Goal: Information Seeking & Learning: Learn about a topic

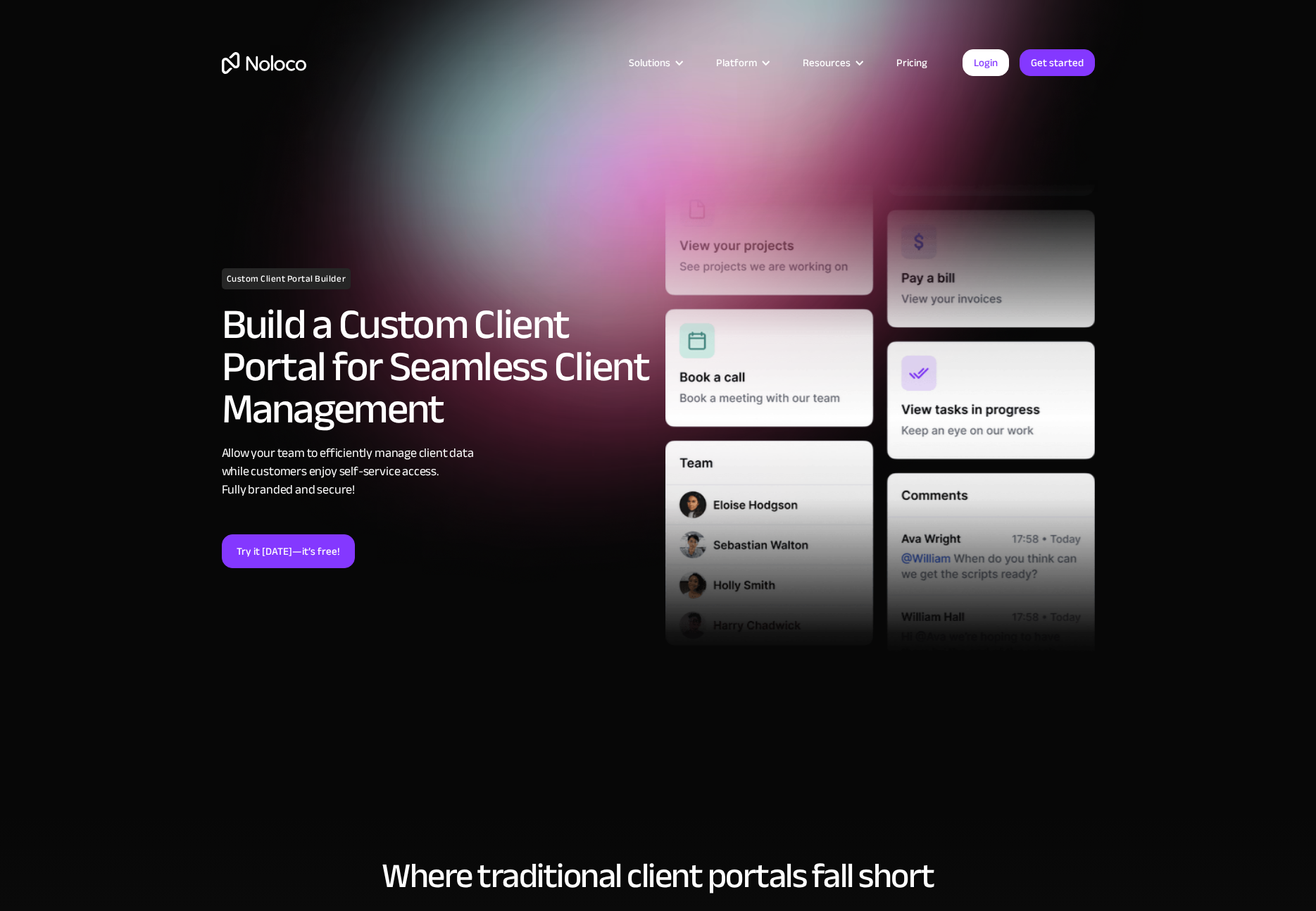
click at [913, 60] on link "Pricing" at bounding box center [912, 63] width 66 height 18
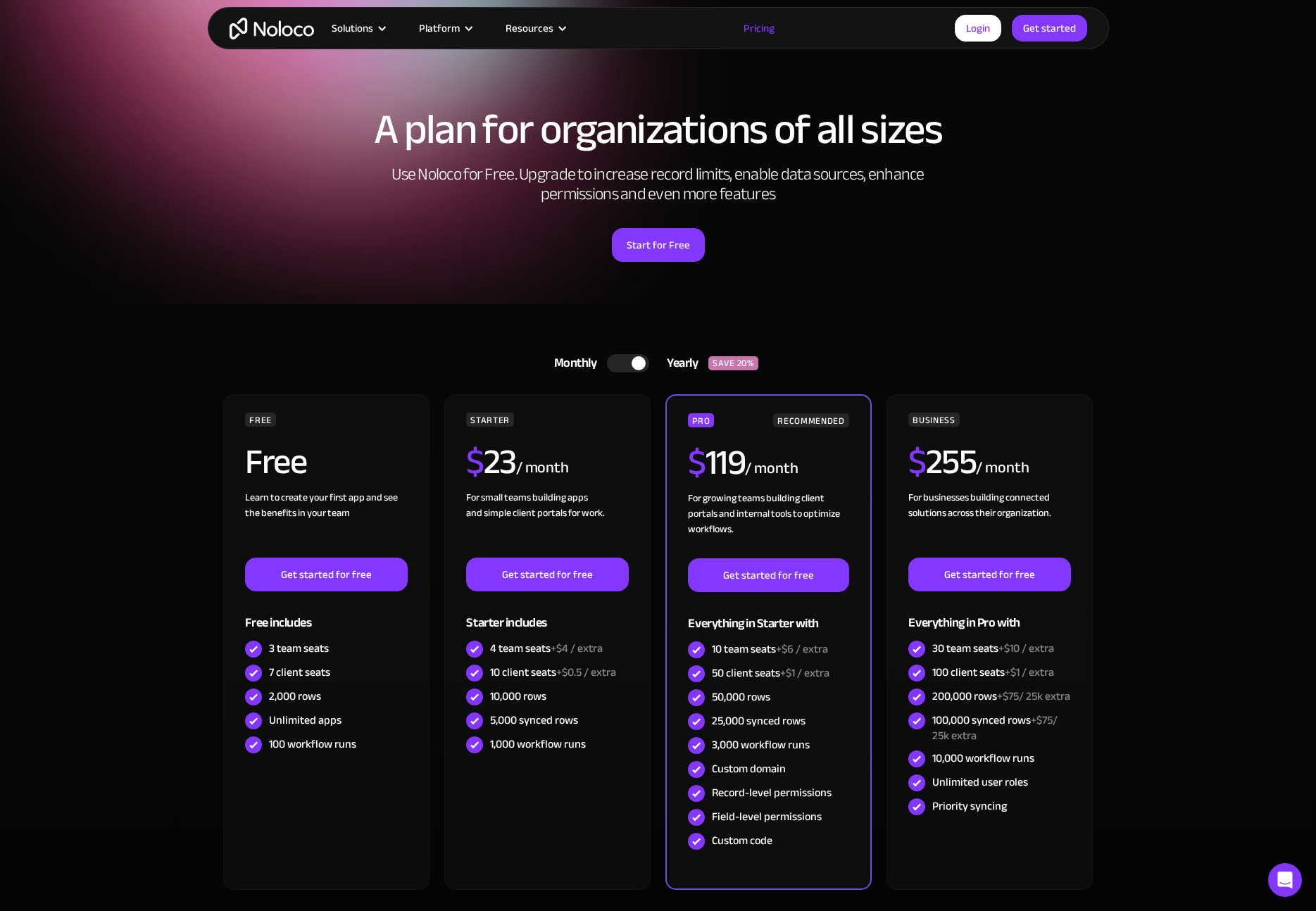
scroll to position [11, 0]
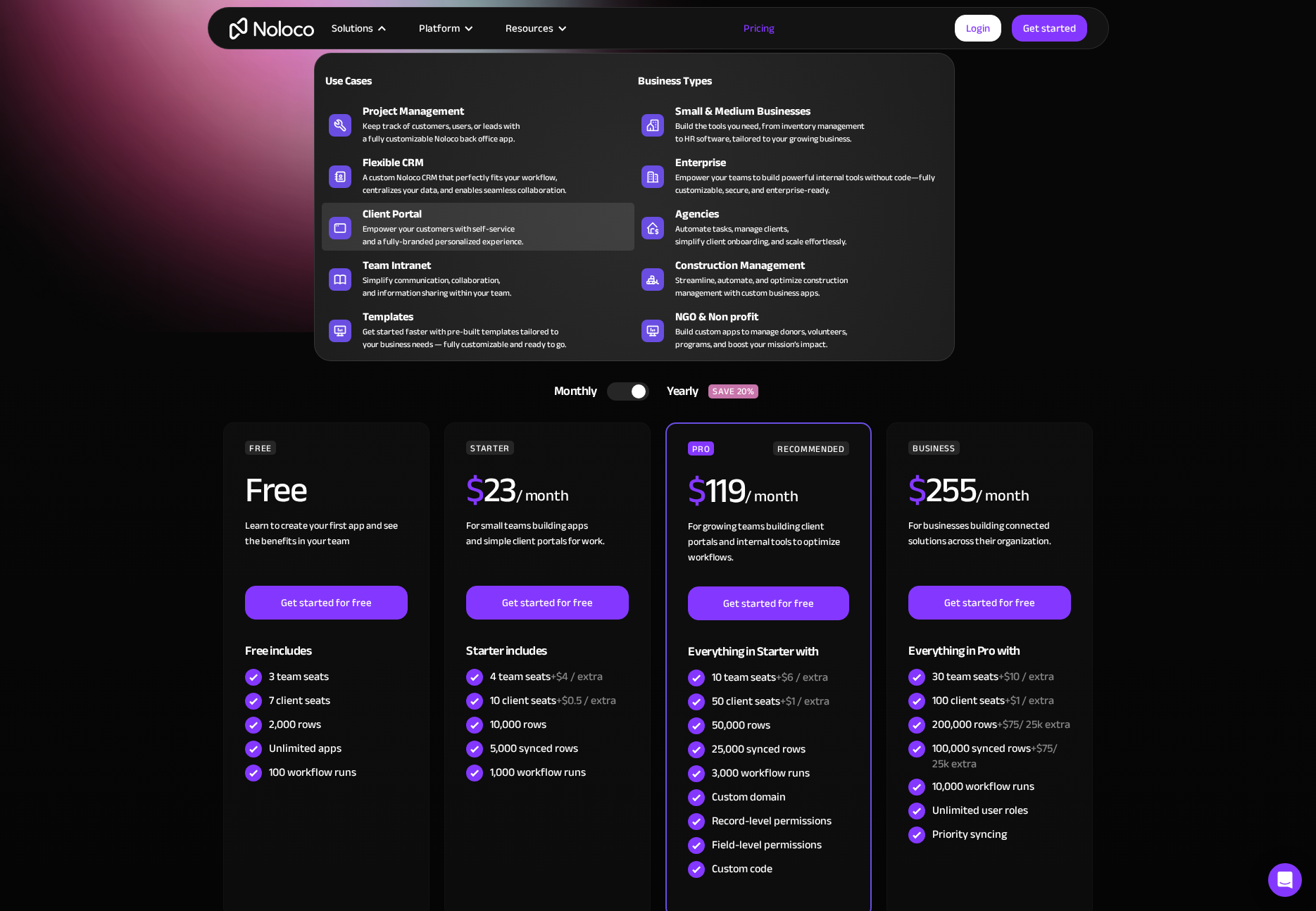
click at [450, 227] on div "Empower your customers with self-service and a fully-branded personalized exper…" at bounding box center [442, 235] width 161 height 25
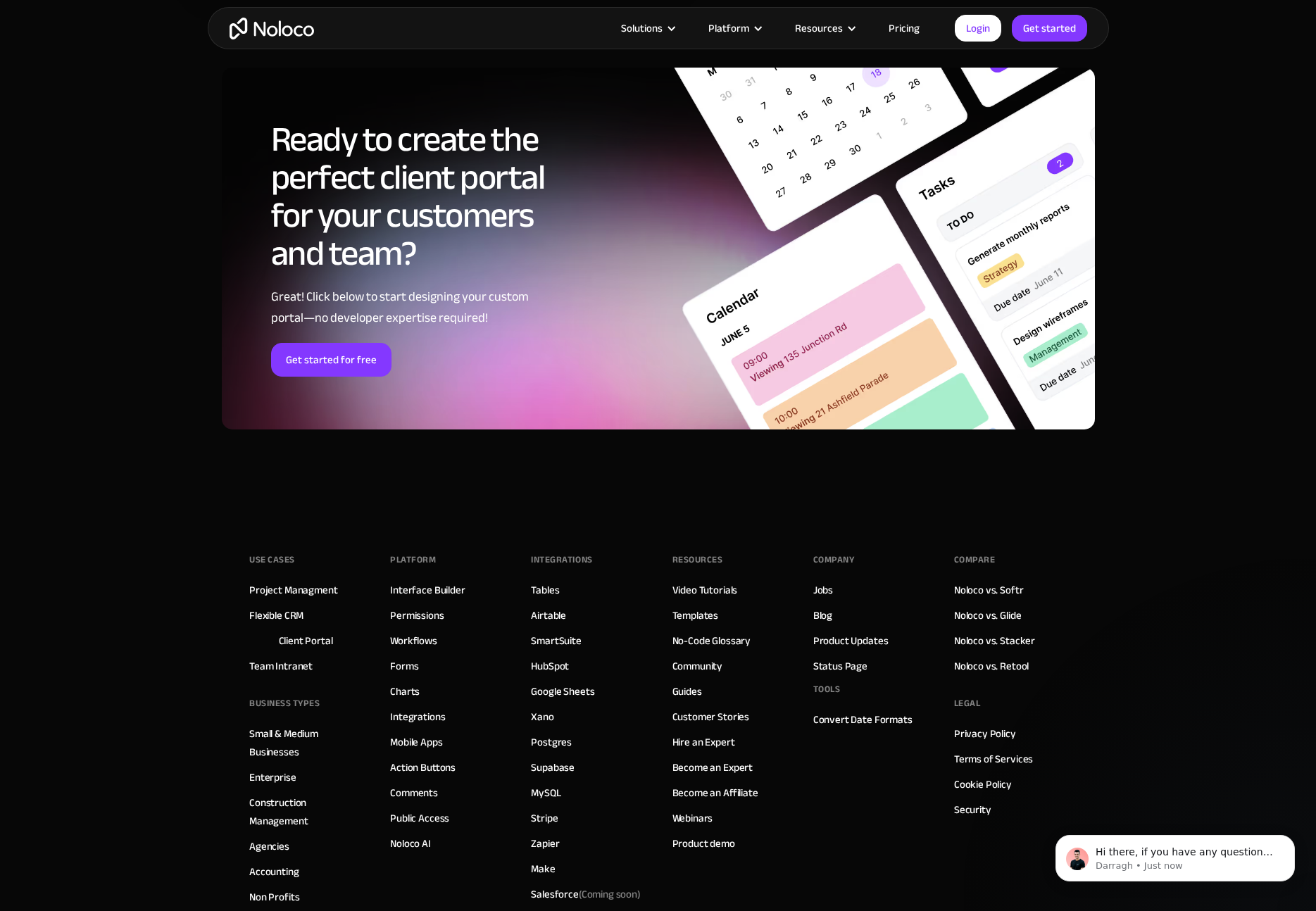
scroll to position [7364, 0]
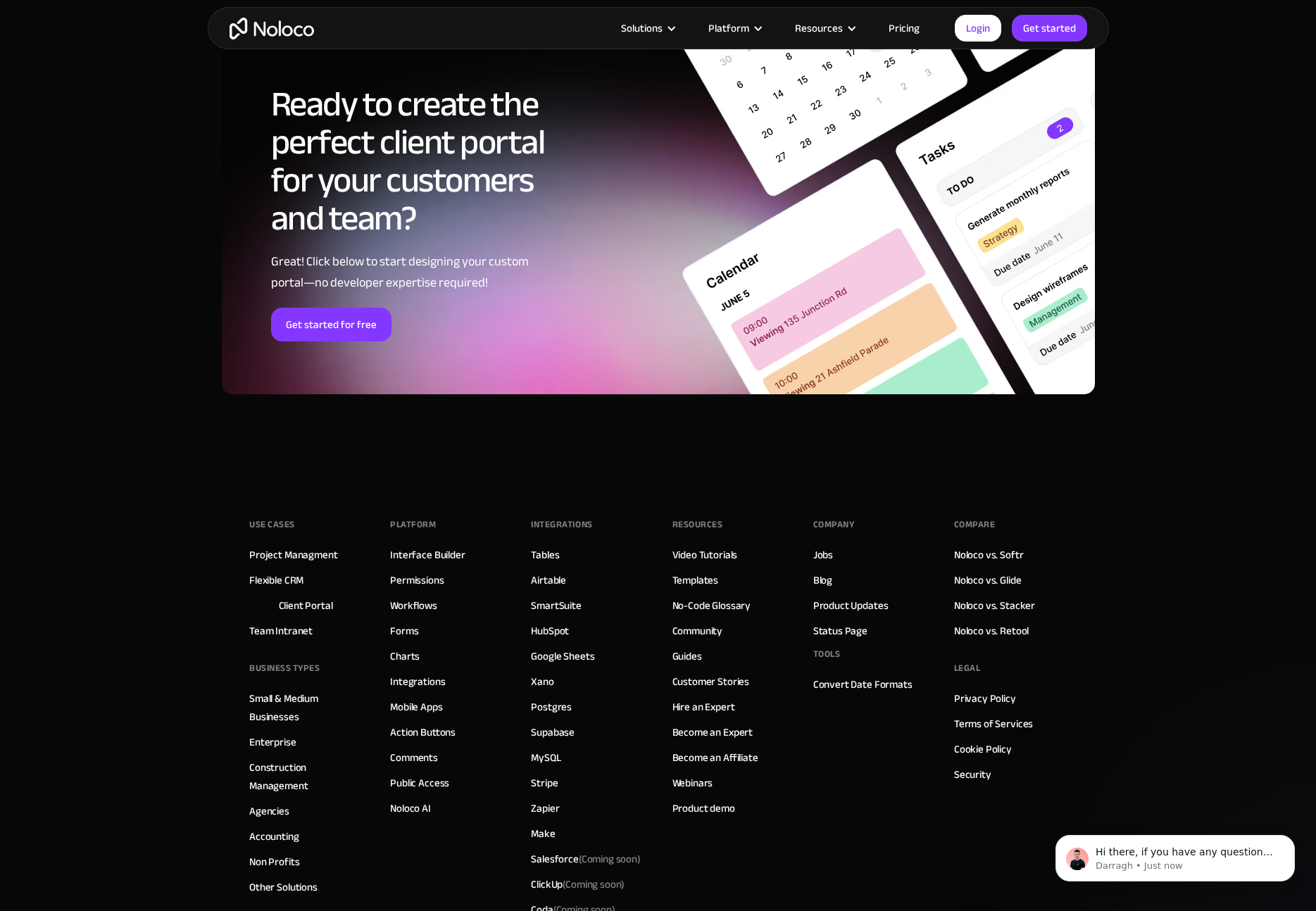
click at [514, 499] on div "Use Cases Project Managment Flexible CRM Client Portal Team Intranet BUSINESS T…" at bounding box center [658, 740] width 817 height 535
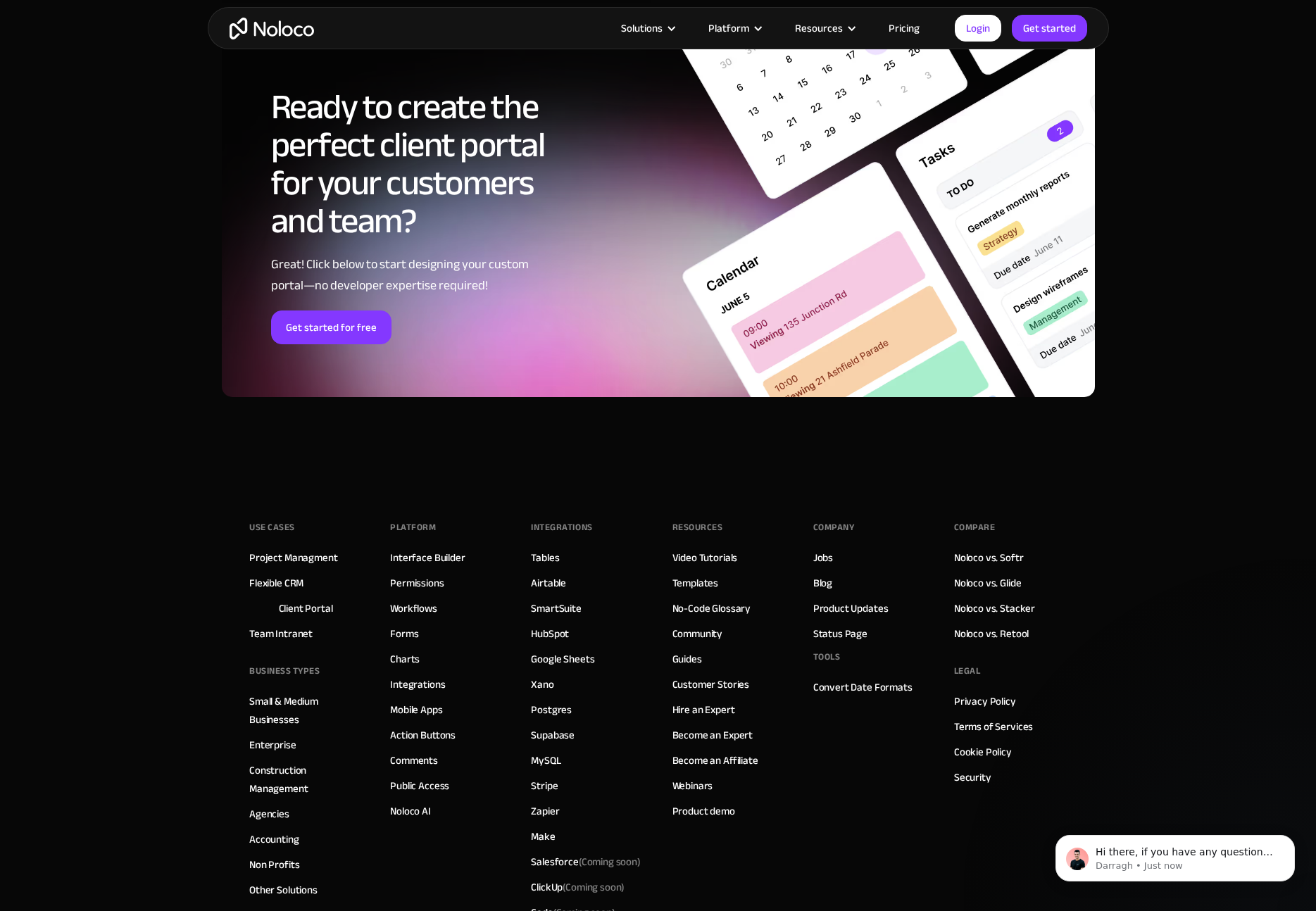
scroll to position [7464, 0]
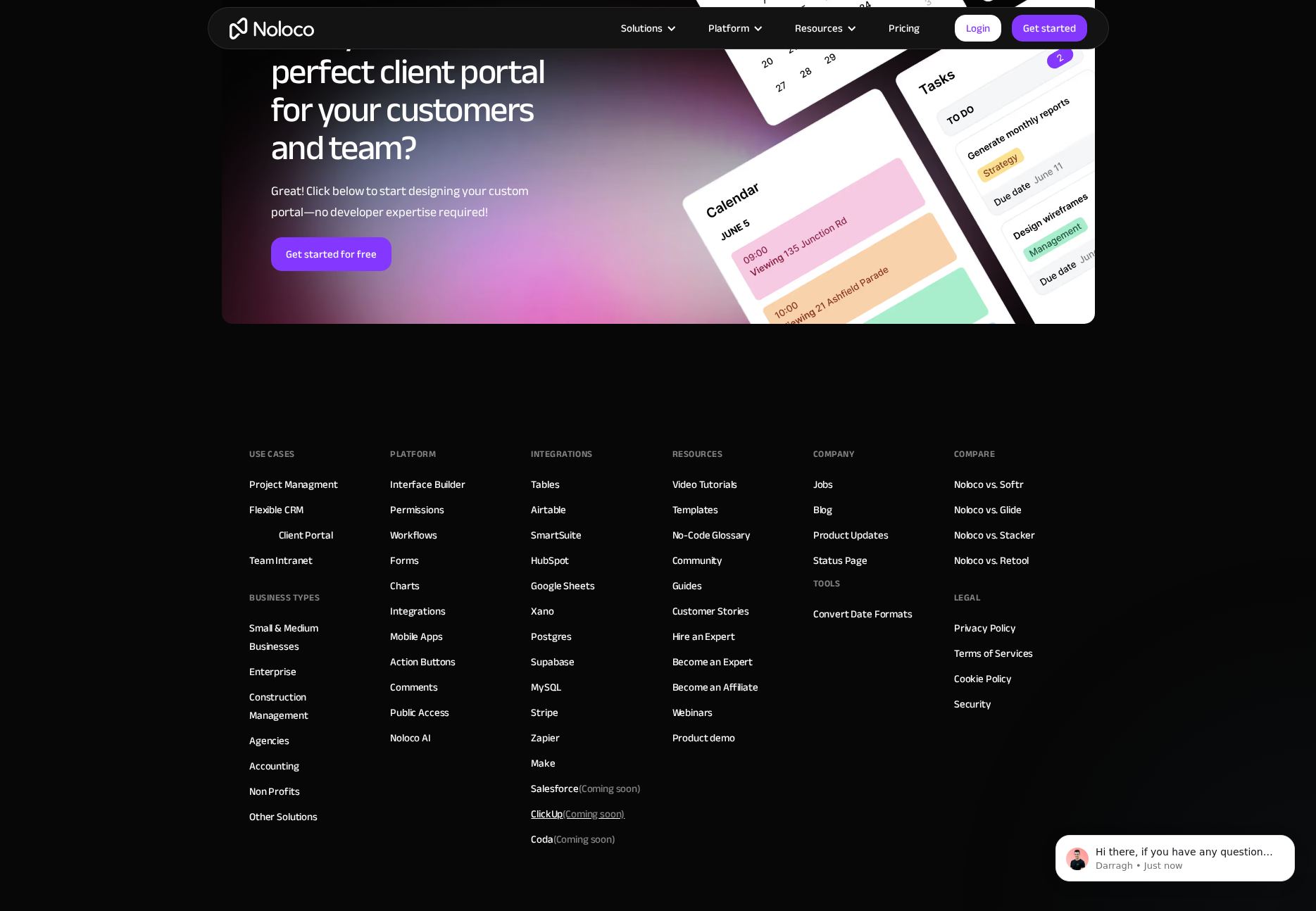
click at [561, 814] on div "ClickUp (Coming soon)" at bounding box center [578, 814] width 94 height 18
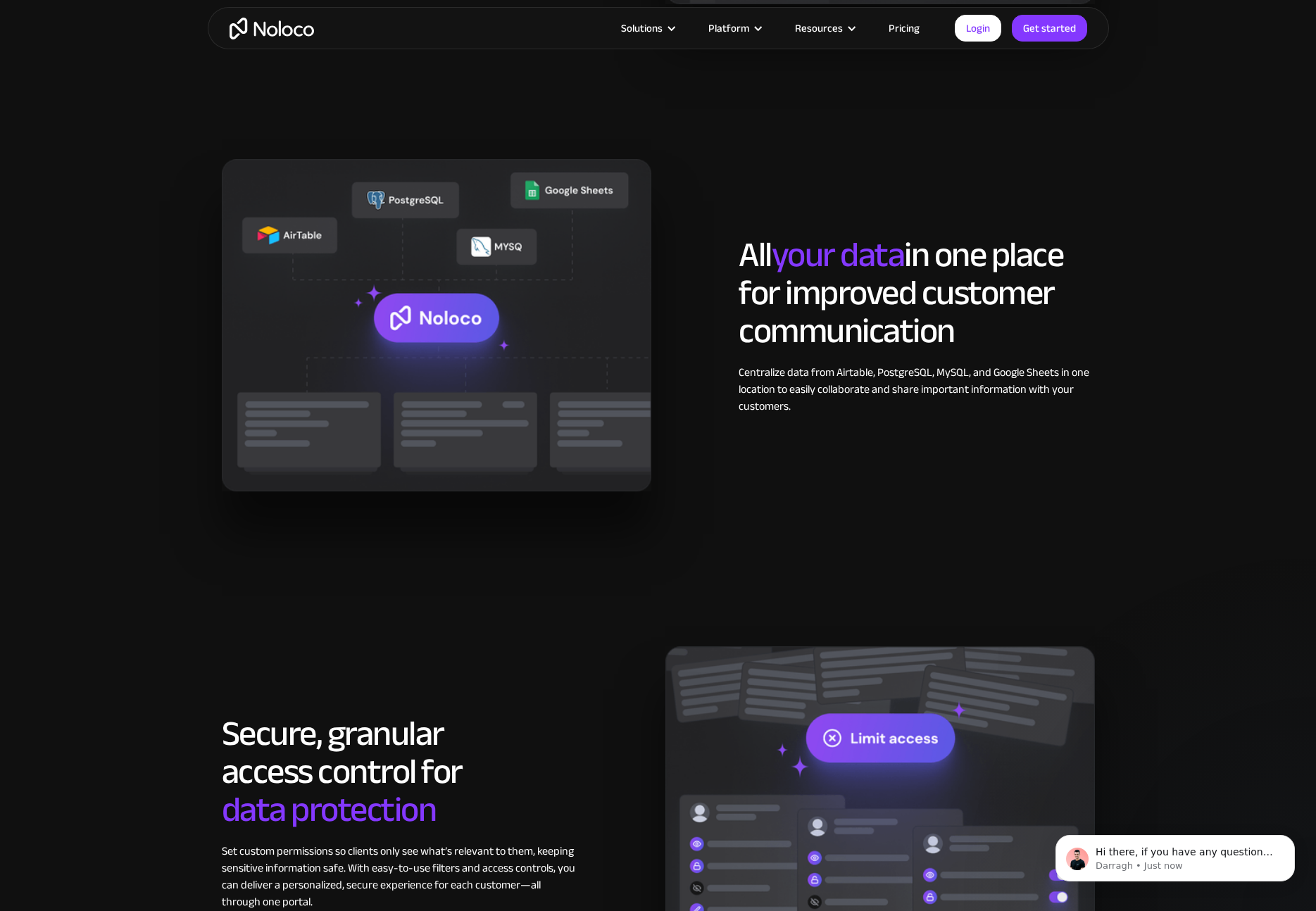
scroll to position [1548, 0]
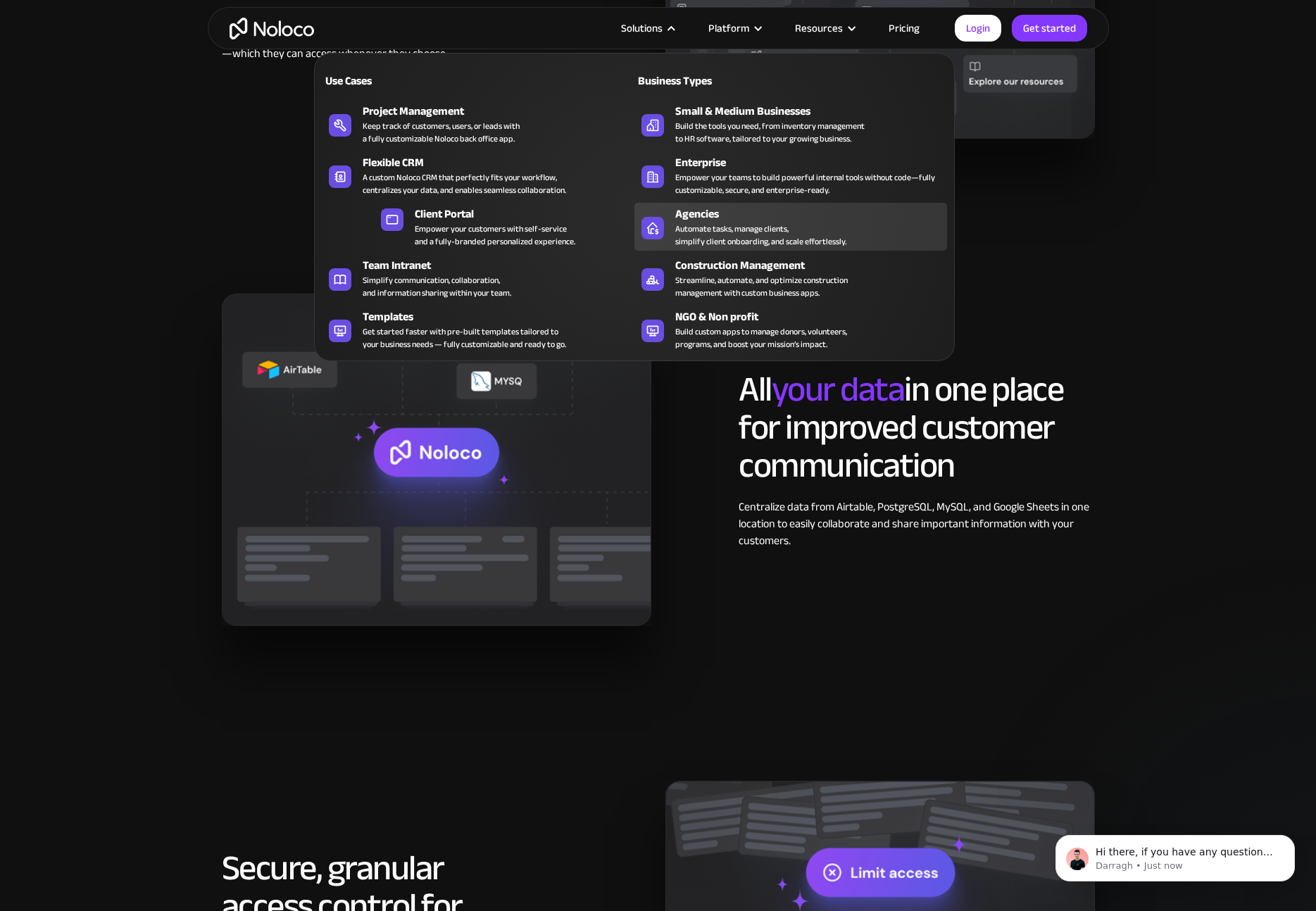
click at [747, 235] on div "Automate tasks, manage clients, simplify client onboarding, and scale effortles…" at bounding box center [761, 235] width 171 height 25
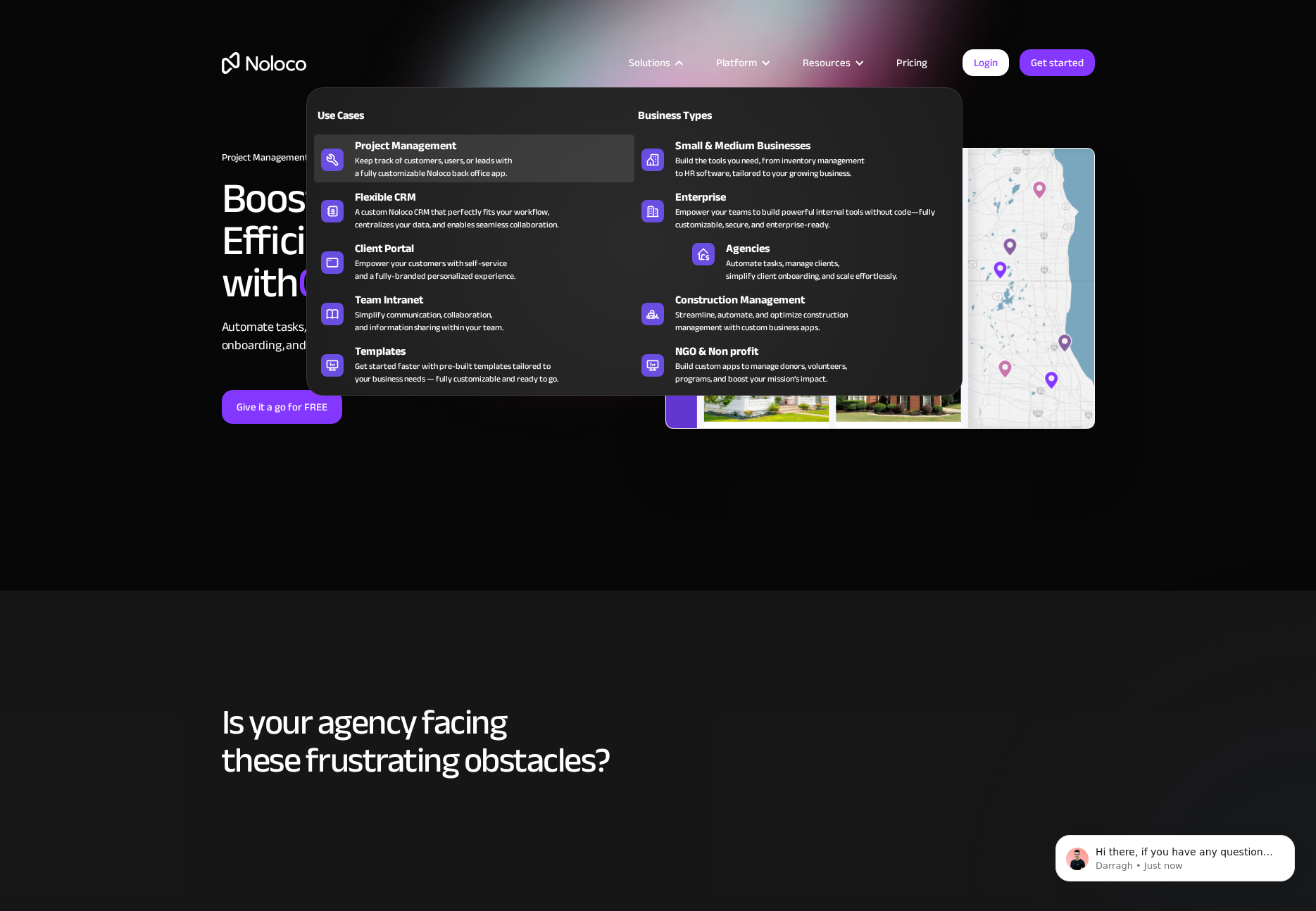
click at [508, 161] on div "Keep track of customers, users, or leads with a fully customizable Noloco back …" at bounding box center [433, 166] width 157 height 25
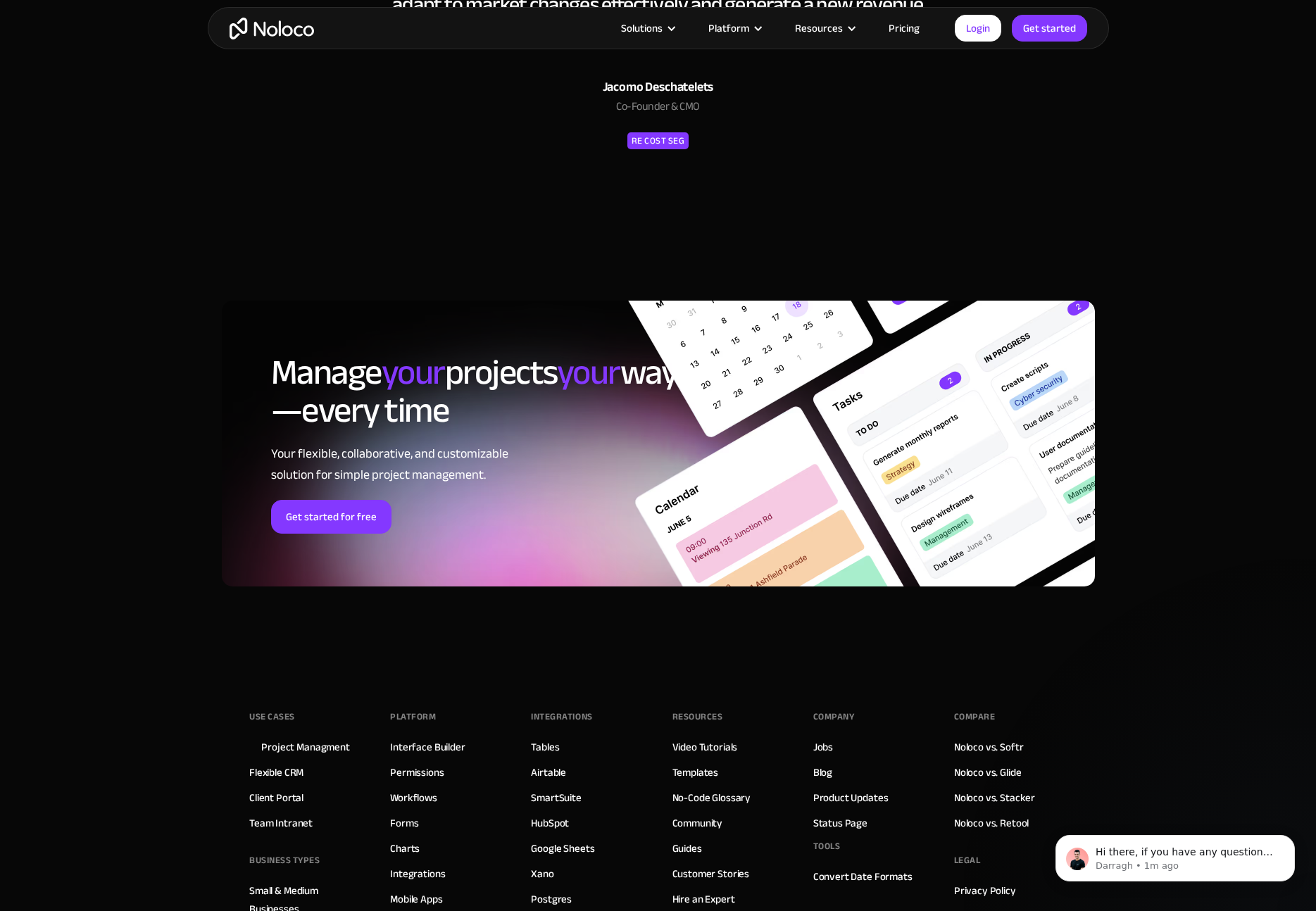
scroll to position [6237, 0]
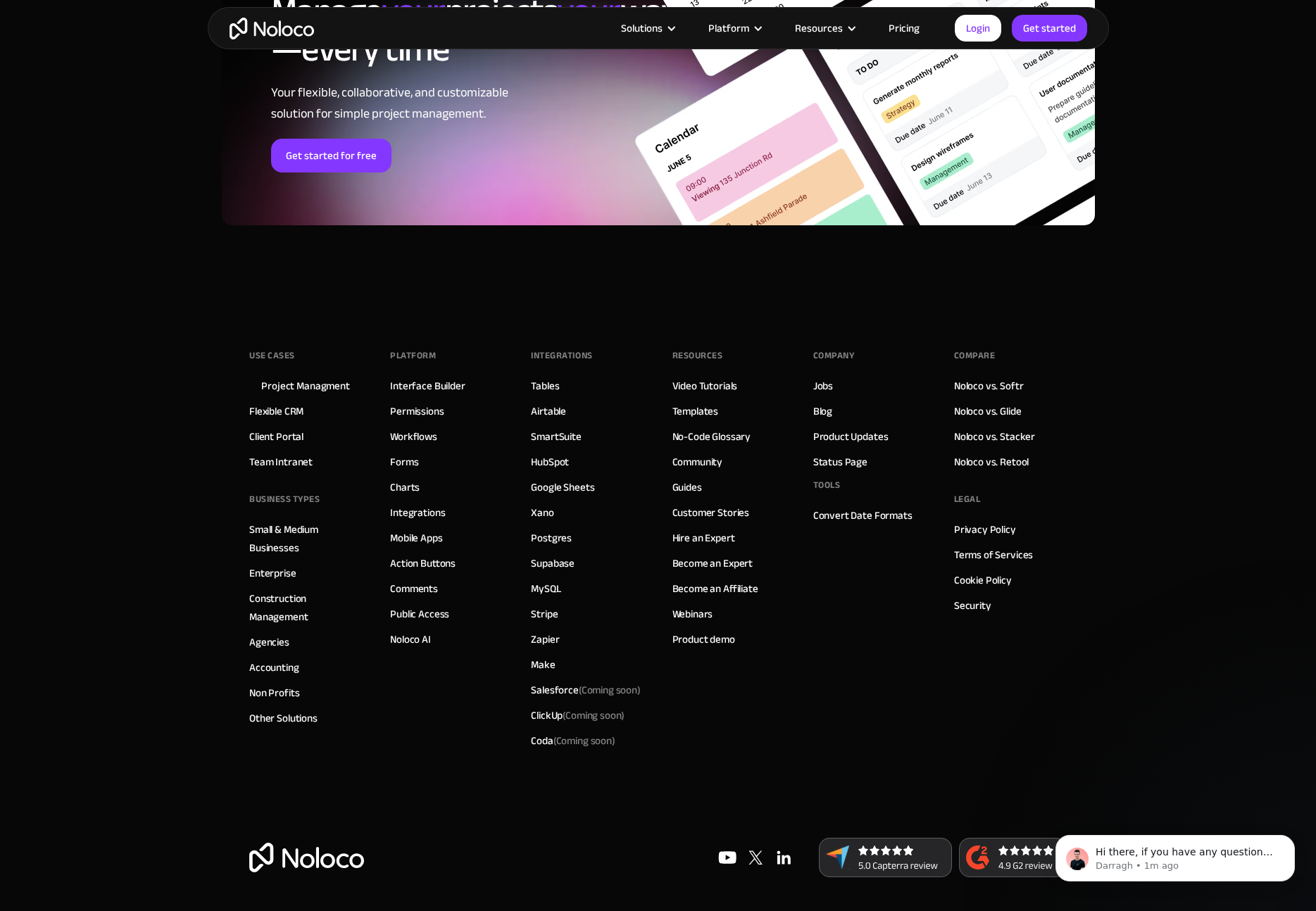
click at [908, 32] on link "Pricing" at bounding box center [904, 28] width 66 height 18
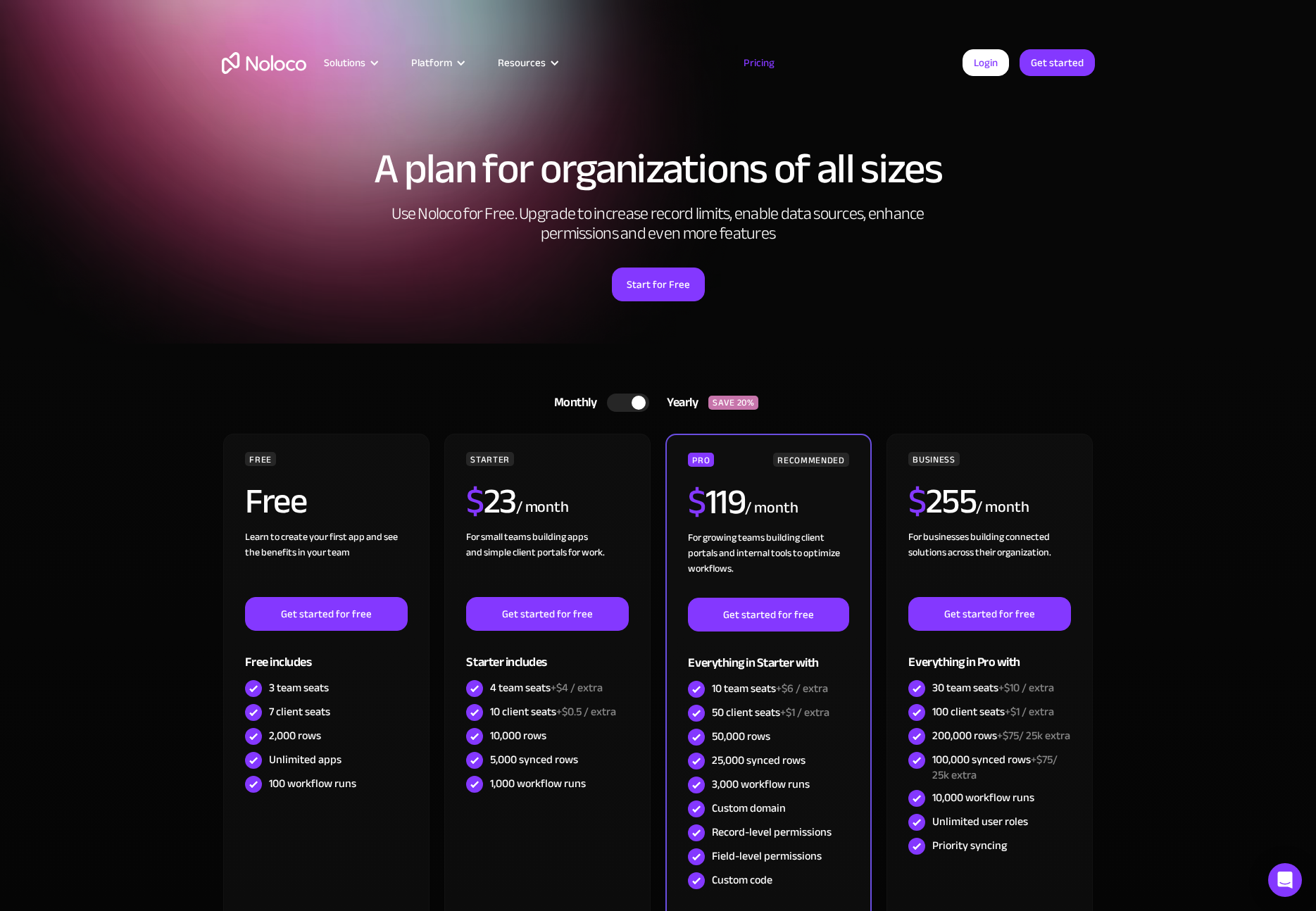
click at [615, 402] on div at bounding box center [628, 402] width 43 height 18
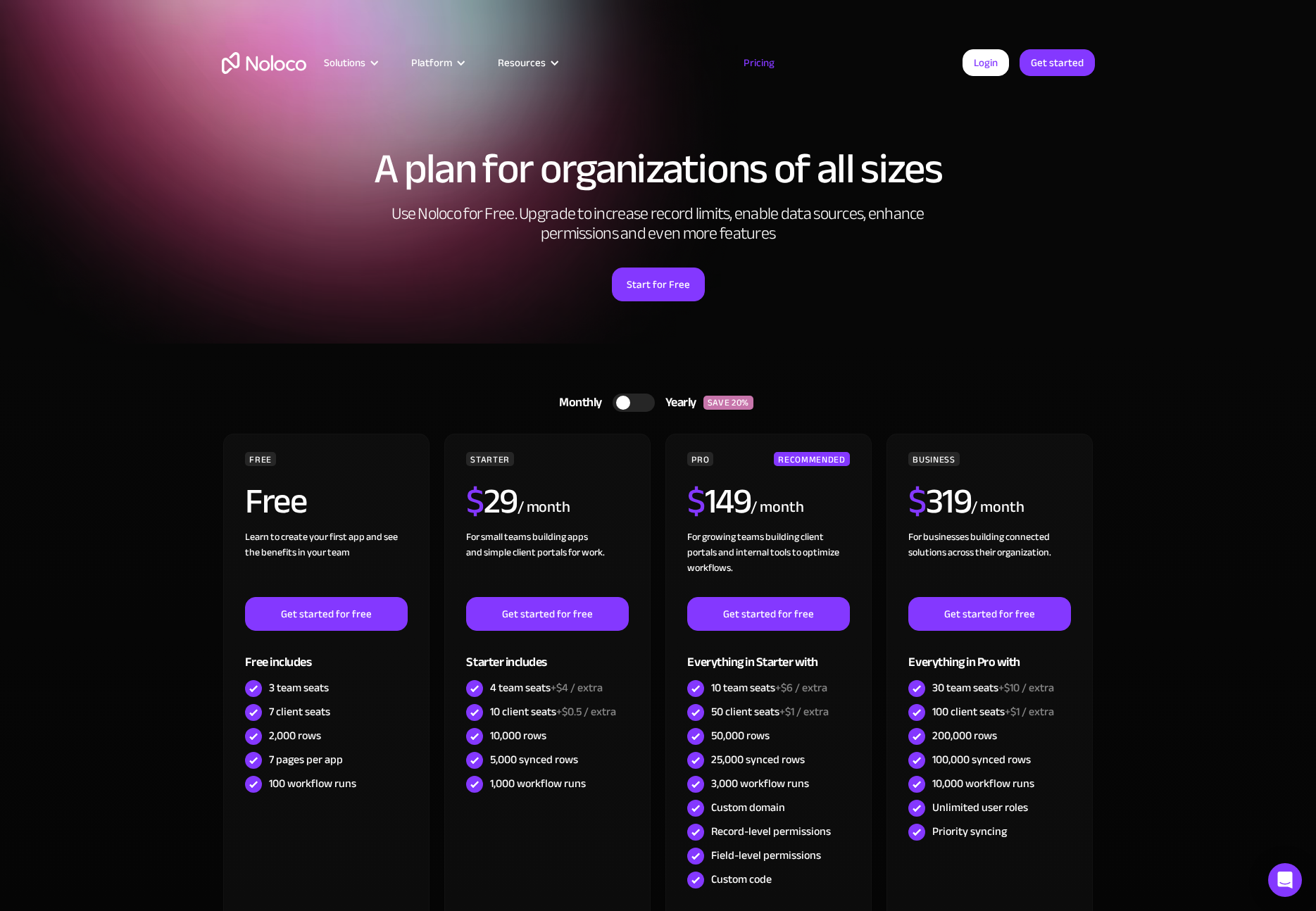
click at [621, 402] on div at bounding box center [623, 402] width 14 height 14
